Goal: Find specific page/section: Locate a particular part of the current website

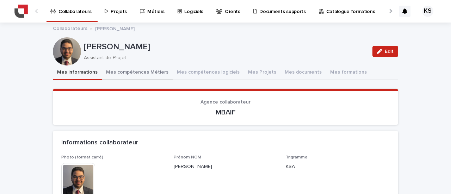
click at [126, 72] on button "Mes compétences Métiers" at bounding box center [137, 73] width 71 height 15
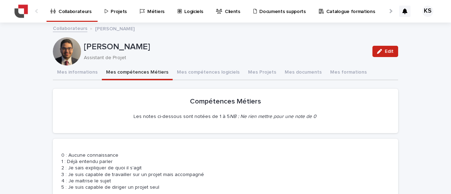
click at [112, 9] on p "Projets" at bounding box center [119, 7] width 16 height 15
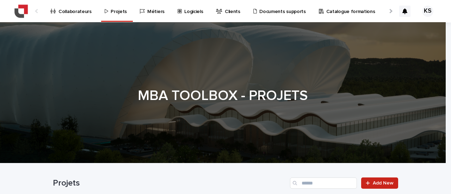
scroll to position [104, 0]
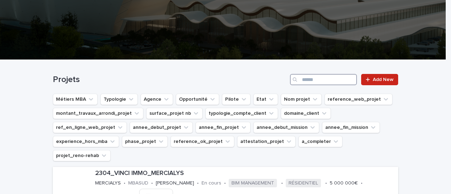
click at [311, 75] on input "Search" at bounding box center [323, 79] width 67 height 11
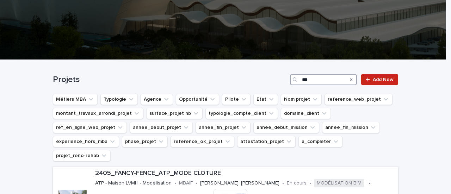
type input "***"
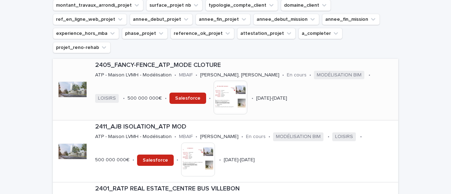
scroll to position [209, 0]
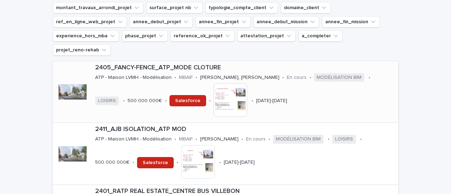
click at [145, 64] on p "2405_FANCY-FENCE_ATP_MODE CLOTURE" at bounding box center [245, 68] width 300 height 8
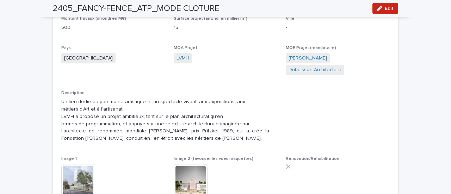
scroll to position [353, 0]
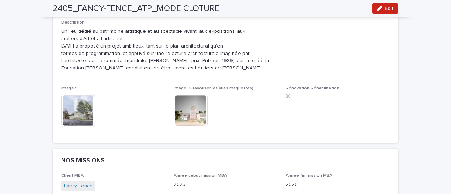
click at [84, 99] on img at bounding box center [78, 111] width 34 height 34
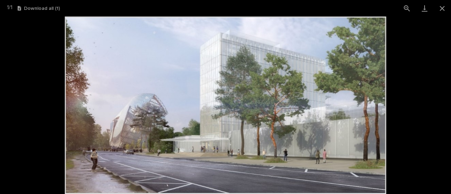
click at [395, 95] on picture at bounding box center [225, 106] width 451 height 178
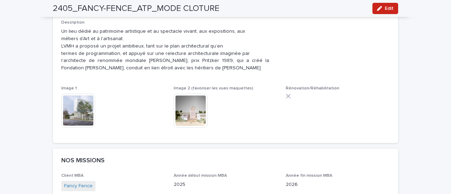
click at [189, 105] on img at bounding box center [191, 111] width 34 height 34
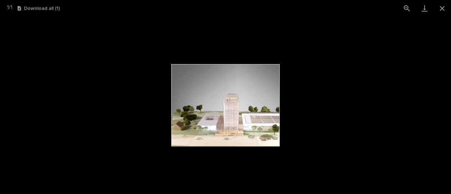
click at [308, 112] on picture at bounding box center [225, 106] width 451 height 178
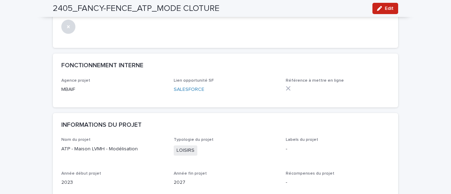
scroll to position [0, 0]
